Goal: Task Accomplishment & Management: Use online tool/utility

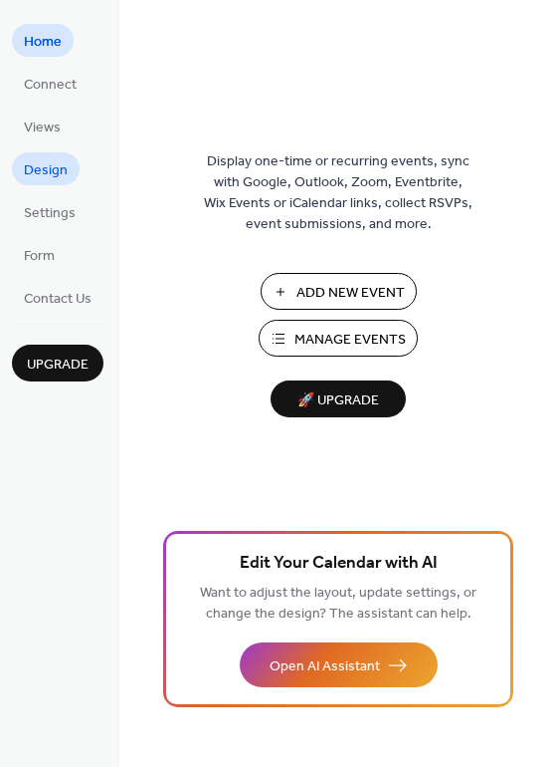
click at [51, 181] on span "Design" at bounding box center [46, 170] width 44 height 21
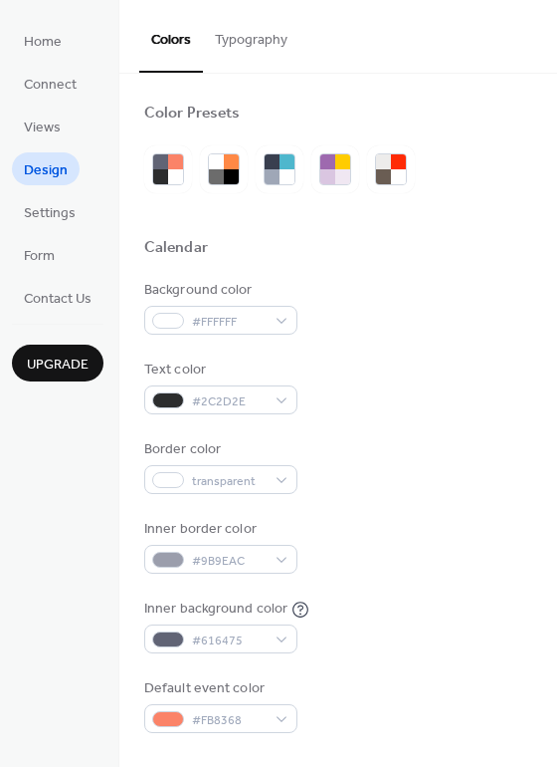
click at [7, 119] on div "Home Connect Views Design Settings Form Contact Us Upgrade" at bounding box center [59, 383] width 119 height 767
click at [30, 117] on span "Views" at bounding box center [42, 127] width 37 height 21
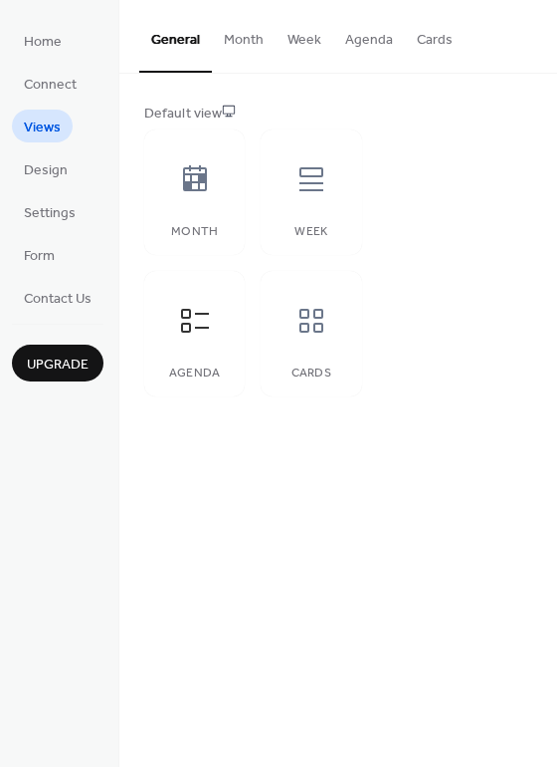
click at [244, 43] on button "Month" at bounding box center [244, 35] width 64 height 71
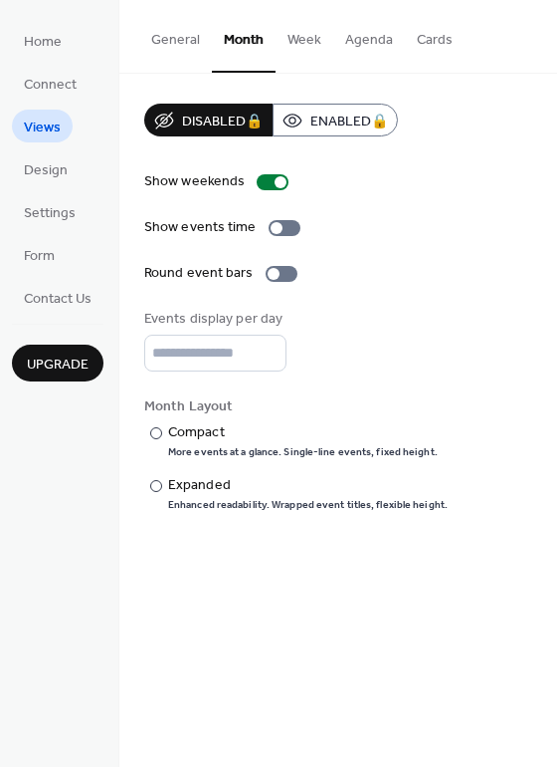
click at [319, 42] on button "Week" at bounding box center [305, 35] width 58 height 71
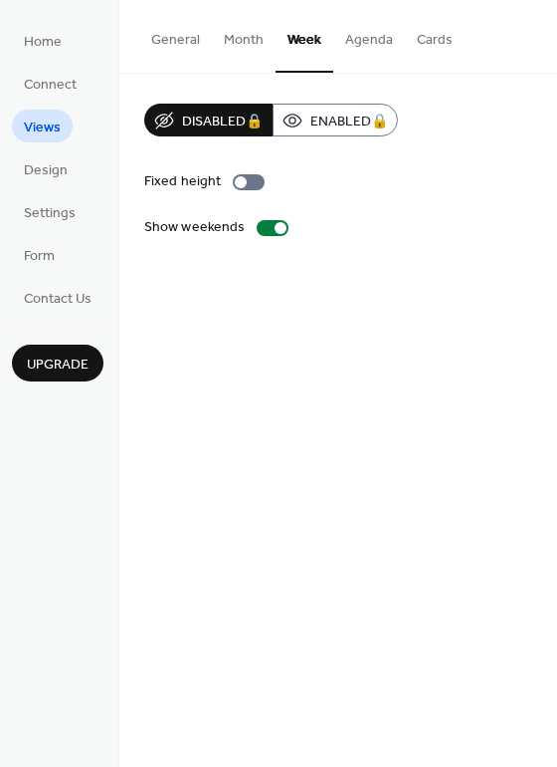
click at [366, 47] on button "Agenda" at bounding box center [369, 35] width 72 height 71
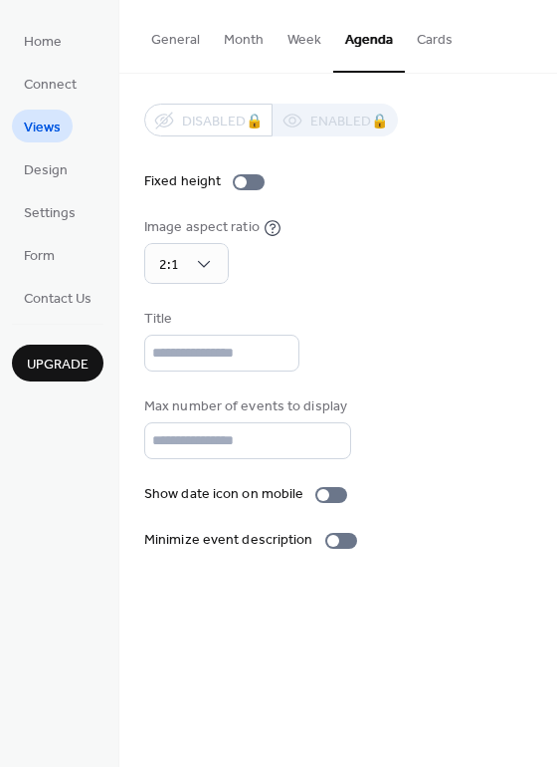
click at [442, 37] on button "Cards" at bounding box center [435, 35] width 60 height 71
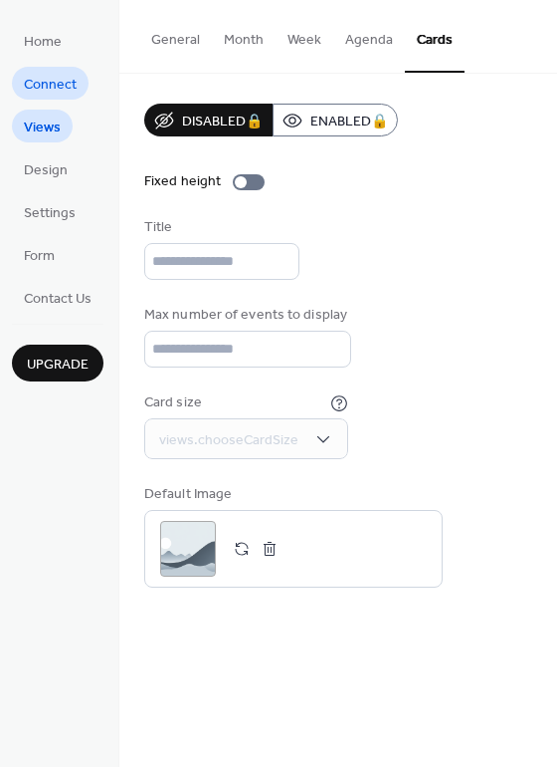
click at [46, 93] on span "Connect" at bounding box center [50, 85] width 53 height 21
